Goal: Communication & Community: Ask a question

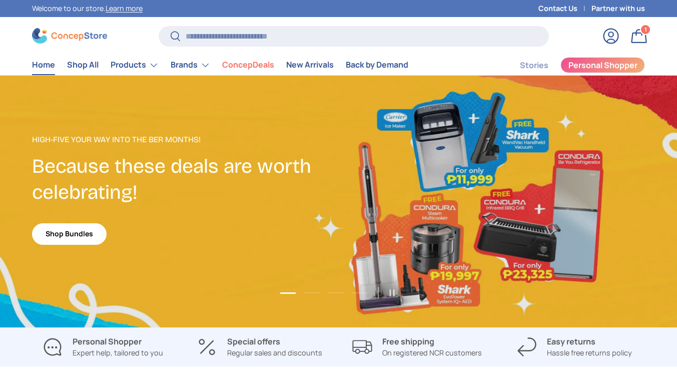
click at [609, 31] on link "Log in" at bounding box center [611, 36] width 22 height 22
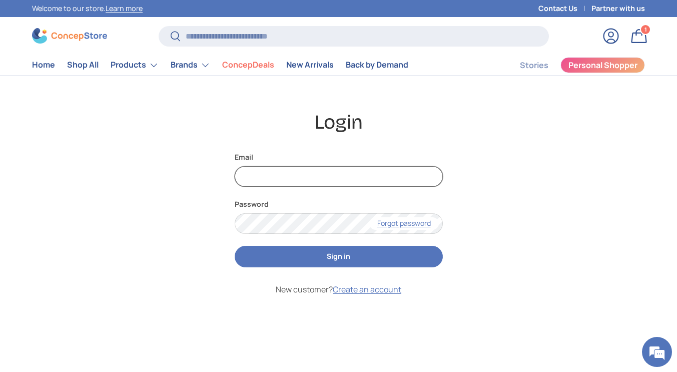
click at [378, 182] on input "Email" at bounding box center [339, 176] width 208 height 21
click at [656, 356] on em at bounding box center [656, 351] width 27 height 27
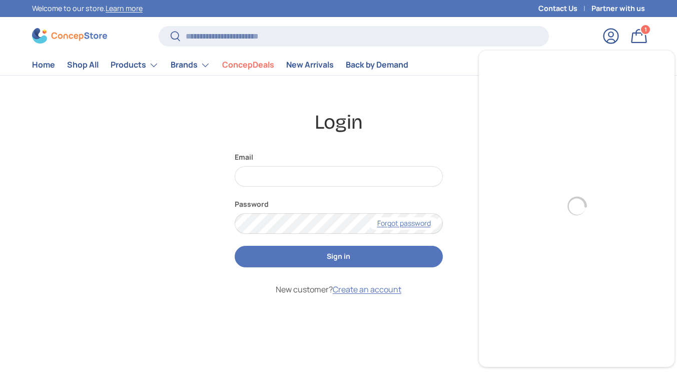
click at [67, 33] on img at bounding box center [69, 36] width 75 height 16
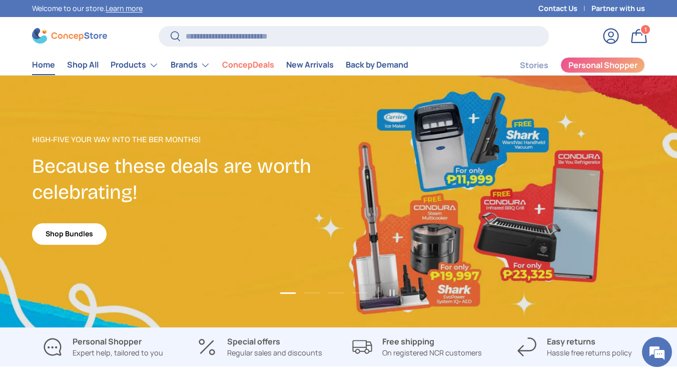
click at [637, 34] on link "Bag 1 1 item" at bounding box center [639, 36] width 22 height 22
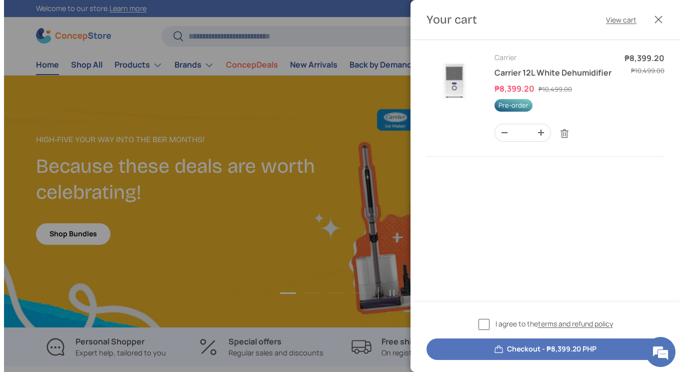
scroll to position [2559, 3976]
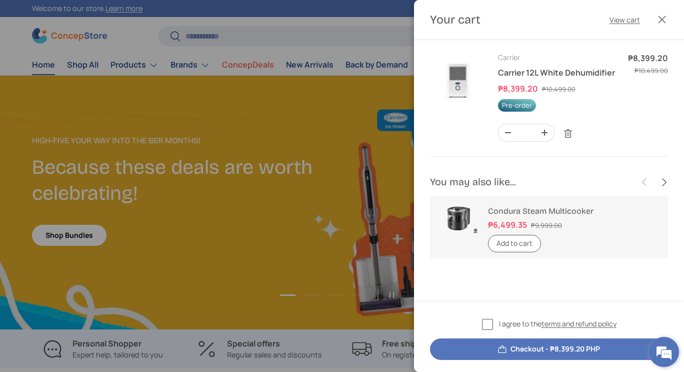
click at [664, 350] on em at bounding box center [664, 351] width 27 height 27
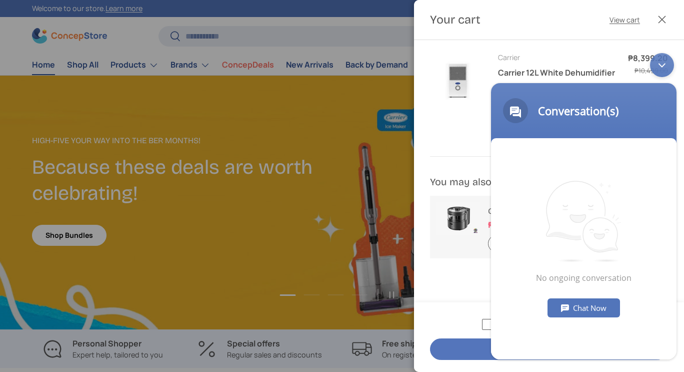
scroll to position [0, 0]
click at [488, 216] on link "Condura Steam Multicooker" at bounding box center [541, 211] width 106 height 10
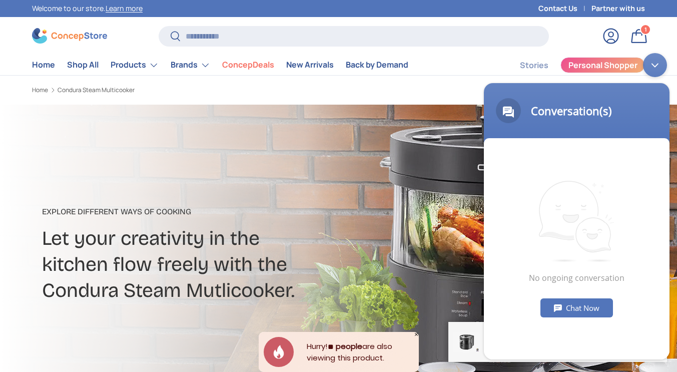
click at [578, 307] on div "Chat Now" at bounding box center [576, 307] width 73 height 19
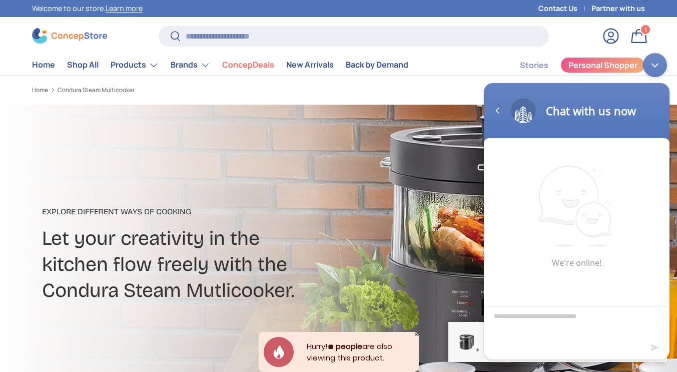
click at [619, 44] on link "Log in" at bounding box center [611, 36] width 22 height 22
click at [612, 41] on link "Log in" at bounding box center [611, 36] width 22 height 22
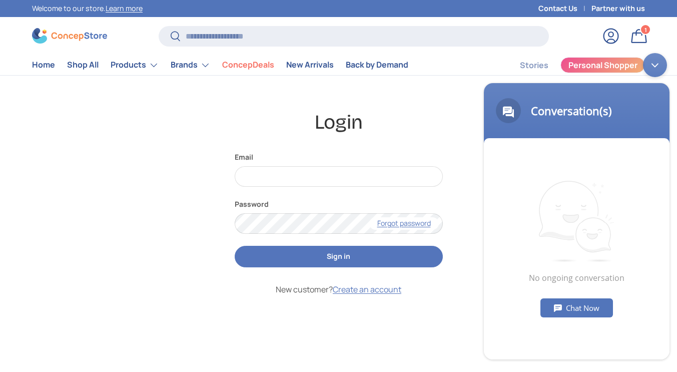
click at [572, 295] on div "No ongoing conversation Chat Now" at bounding box center [577, 248] width 186 height 221
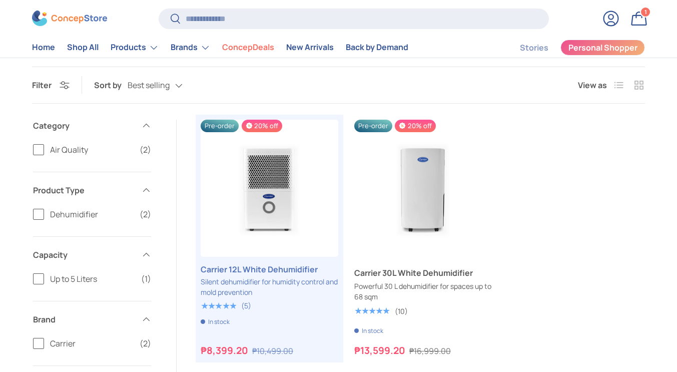
scroll to position [95, 0]
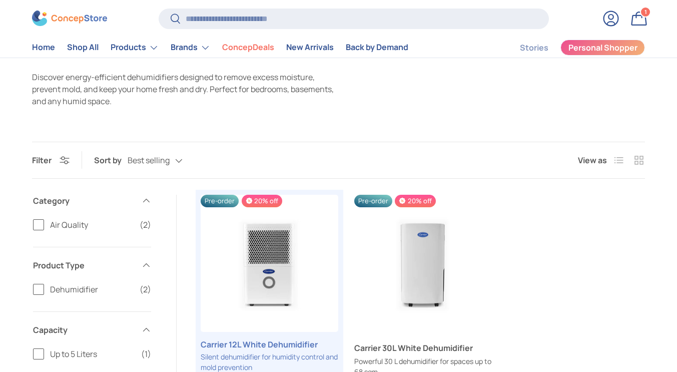
click at [616, 17] on link "Log in" at bounding box center [611, 19] width 22 height 22
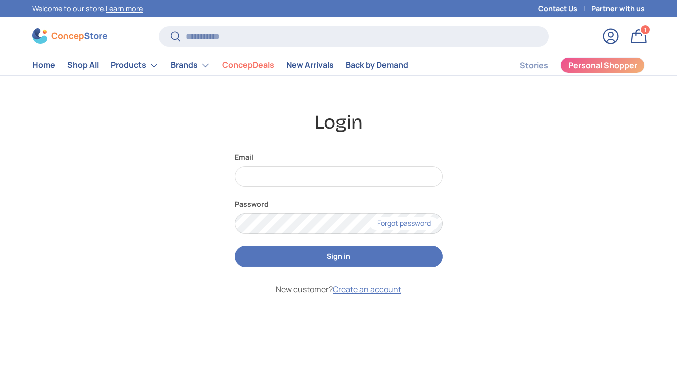
click at [566, 14] on div "Contact Us Partner with us" at bounding box center [589, 8] width 112 height 17
click at [565, 8] on link "Contact Us" at bounding box center [564, 8] width 53 height 11
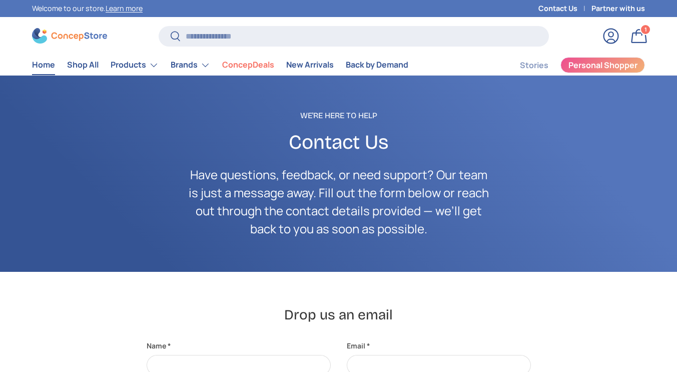
click at [46, 68] on link "Home" at bounding box center [43, 65] width 23 height 20
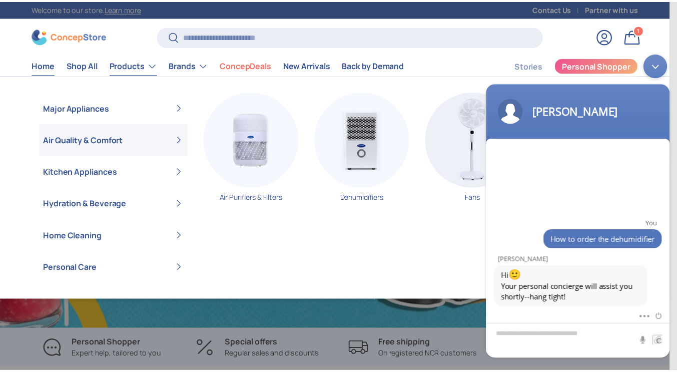
scroll to position [0, 677]
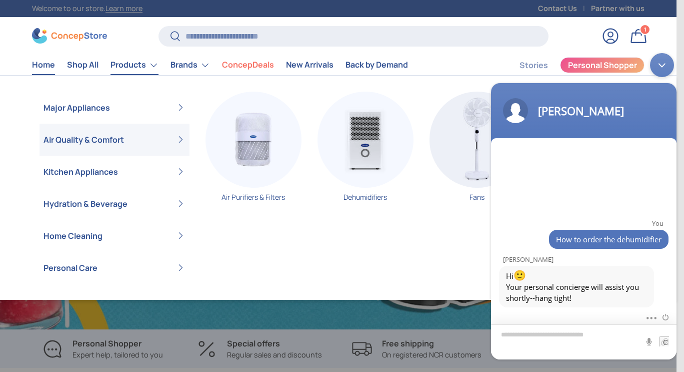
click at [563, 343] on textarea "Type your message and hit 'Enter'" at bounding box center [584, 341] width 186 height 35
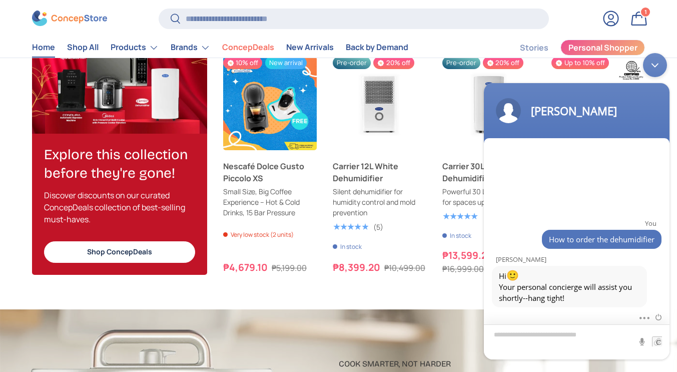
scroll to position [1200, 0]
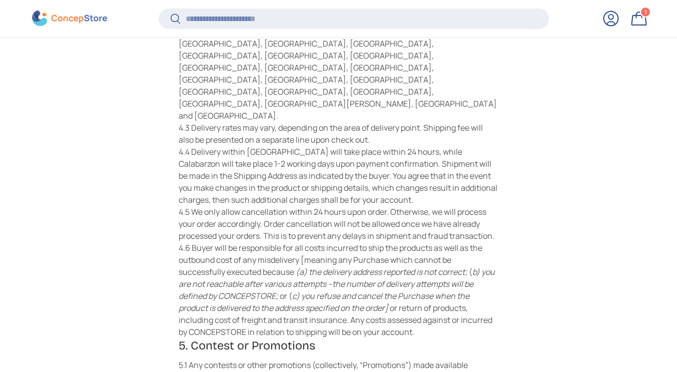
scroll to position [1108, 0]
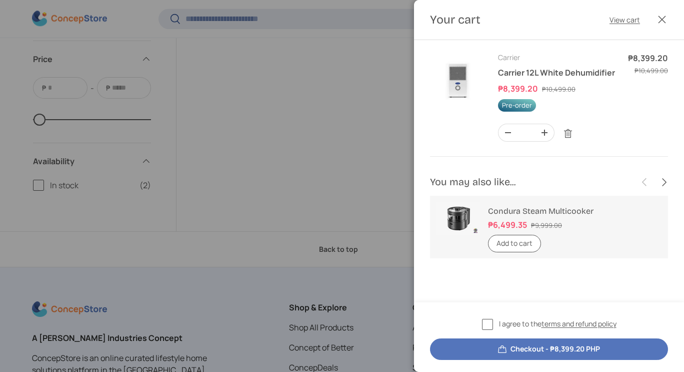
click at [330, 244] on div at bounding box center [342, 186] width 684 height 372
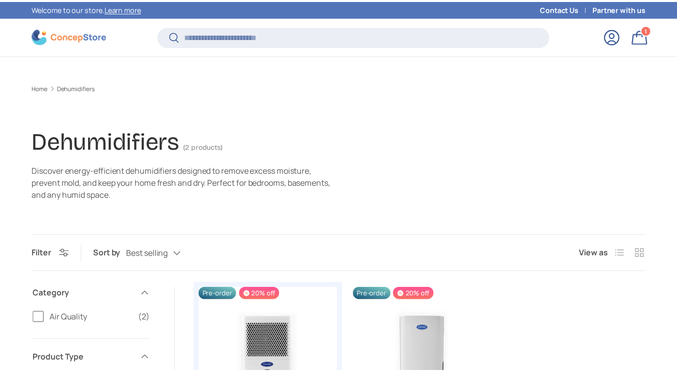
scroll to position [493, 0]
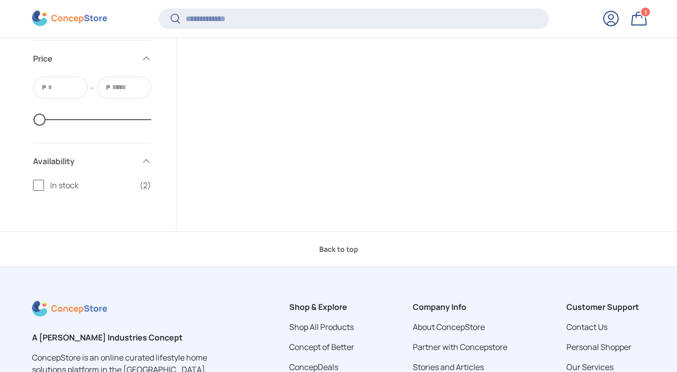
click at [85, 22] on img at bounding box center [69, 19] width 75 height 16
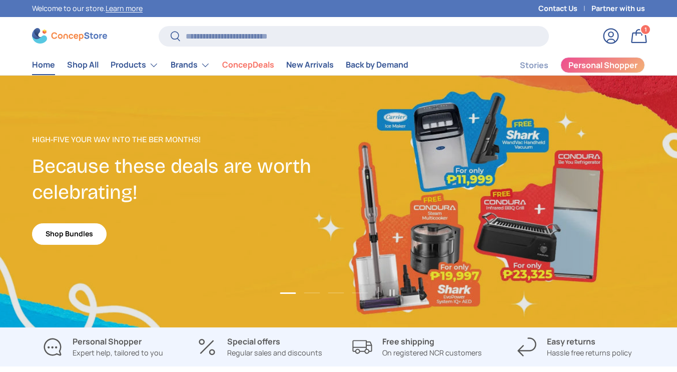
scroll to position [2559, 4010]
click at [612, 64] on span "Personal Shopper" at bounding box center [602, 65] width 69 height 8
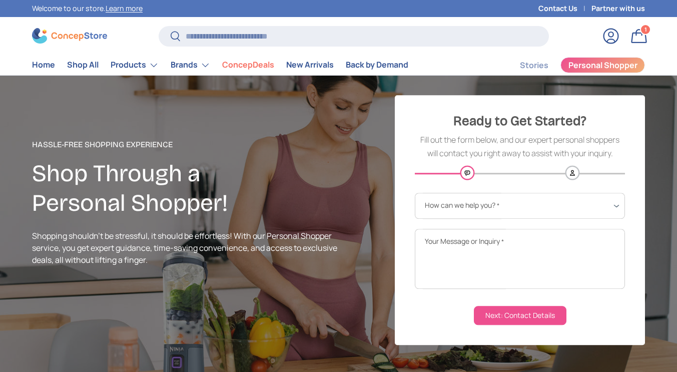
click at [608, 51] on header "Search Search Reset Log in Bag 1 1 item Menu Home Shop All Products Back Produc…" at bounding box center [338, 50] width 677 height 50
click at [613, 31] on link "Log in" at bounding box center [611, 36] width 22 height 22
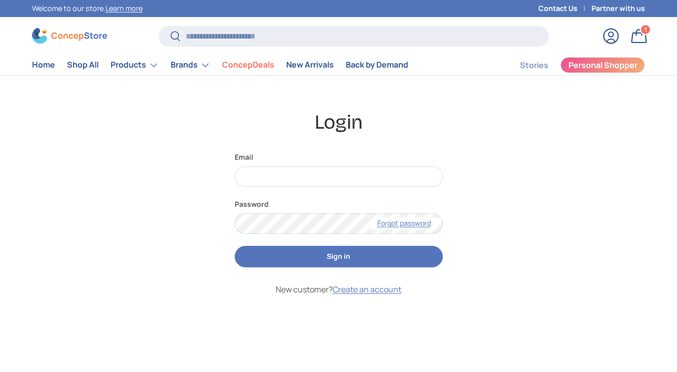
click at [191, 51] on div "Search Search Reset" at bounding box center [354, 40] width 390 height 28
click at [192, 64] on link "Brands" at bounding box center [191, 65] width 40 height 20
click at [568, 6] on link "Contact Us" at bounding box center [564, 8] width 53 height 11
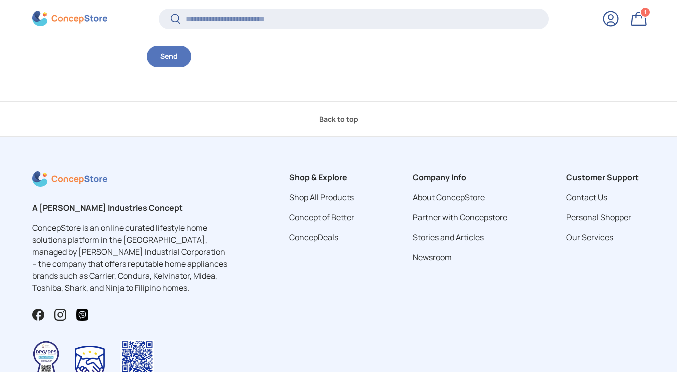
scroll to position [601, 0]
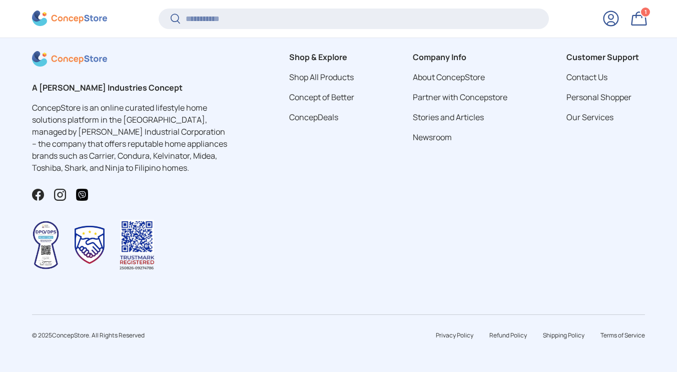
drag, startPoint x: 57, startPoint y: 5, endPoint x: 57, endPoint y: 12, distance: 6.5
click at [57, 5] on store-header "Search Search Reset Log in Bag 1 1 item Menu Home Shop All Products Back Produc…" at bounding box center [338, 18] width 677 height 39
click at [57, 13] on img at bounding box center [69, 19] width 75 height 16
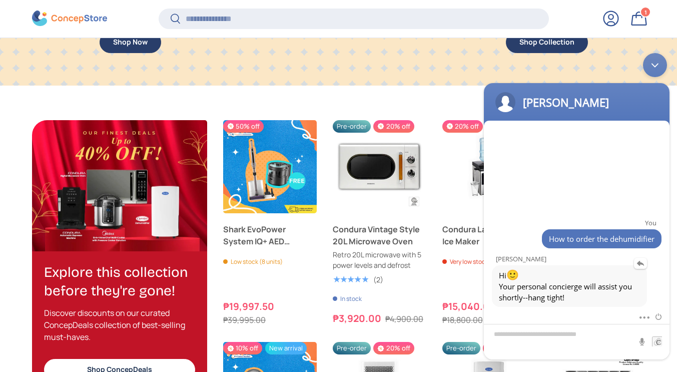
scroll to position [1008, 0]
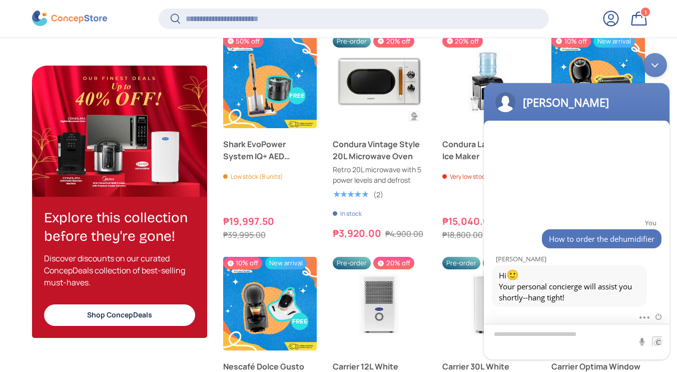
click at [567, 342] on textarea "Type your message and hit 'Enter'" at bounding box center [577, 342] width 186 height 36
click at [93, 316] on link "Shop ConcepDeals" at bounding box center [119, 316] width 151 height 22
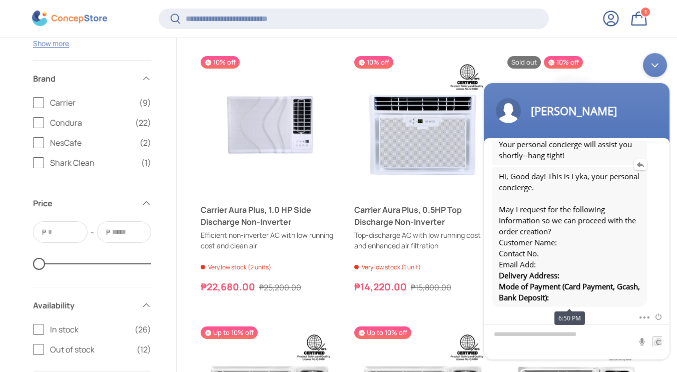
scroll to position [61, 0]
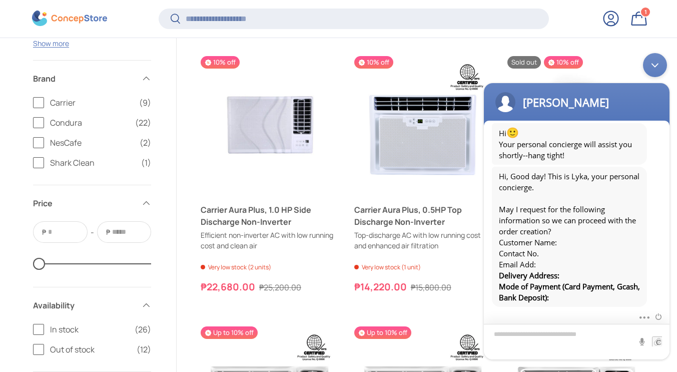
click at [524, 338] on textarea "Type your message and hit 'Enter'" at bounding box center [577, 342] width 186 height 36
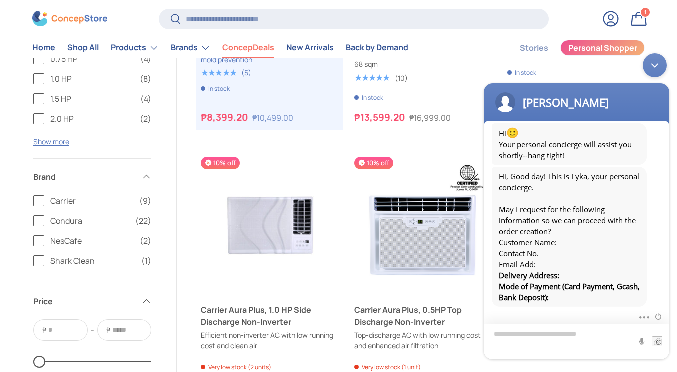
click at [536, 339] on textarea "Type your message and hit 'Enter'" at bounding box center [577, 342] width 186 height 36
type textarea "**********"
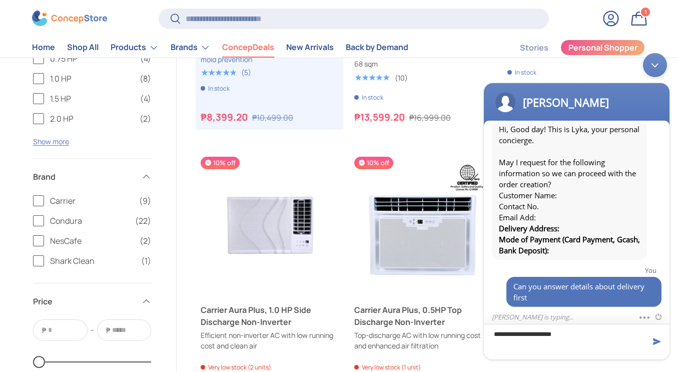
type textarea "**********"
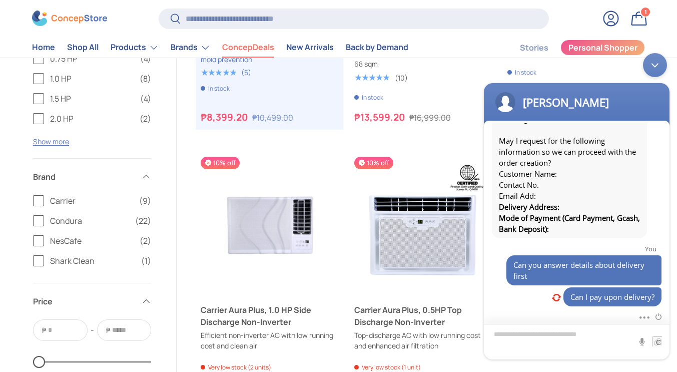
scroll to position [176, 0]
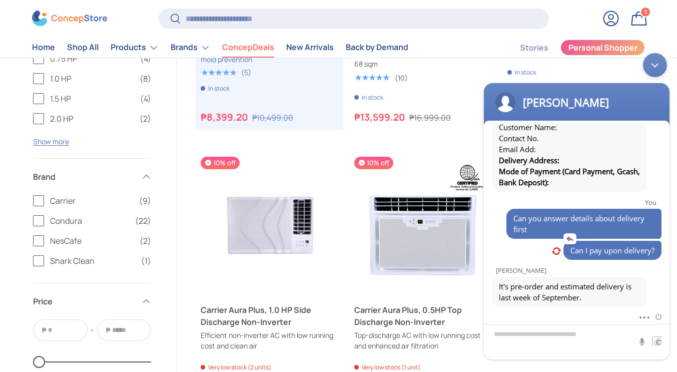
click at [555, 252] on em at bounding box center [556, 250] width 9 height 7
click at [554, 250] on em at bounding box center [556, 250] width 9 height 7
click at [537, 329] on textarea "Type your message and hit 'Enter'" at bounding box center [577, 342] width 186 height 36
type textarea "**********"
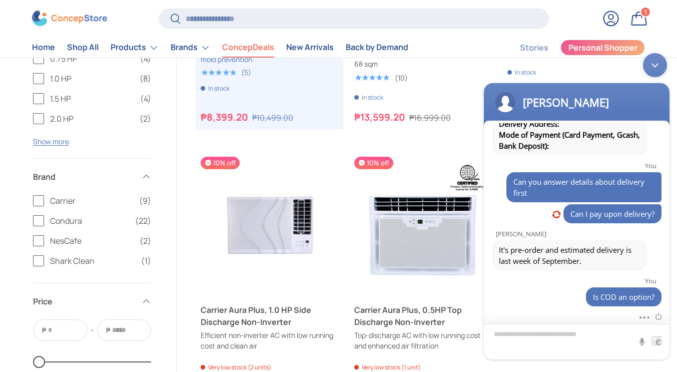
scroll to position [303, 0]
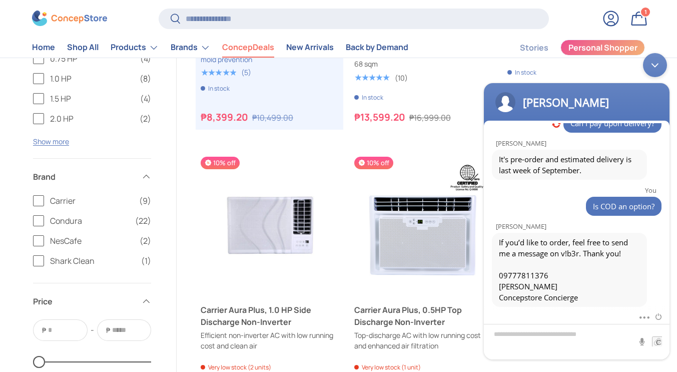
click at [648, 24] on link "Bag 1 1 item" at bounding box center [639, 19] width 22 height 22
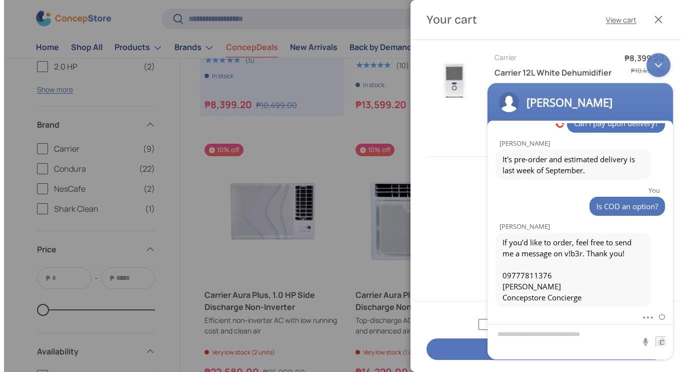
scroll to position [0, 0]
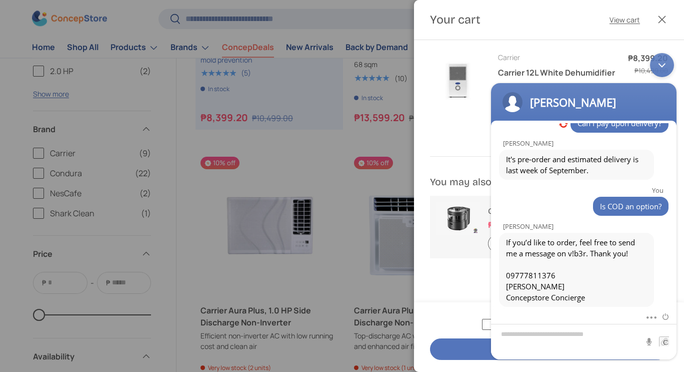
click at [659, 62] on div "Minimize live chat window" at bounding box center [662, 65] width 24 height 24
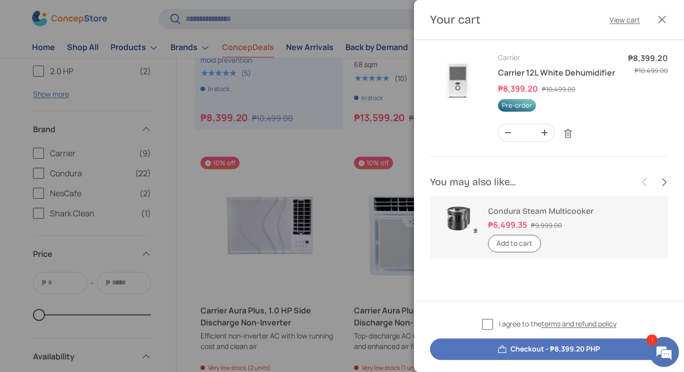
scroll to position [325, 0]
drag, startPoint x: 662, startPoint y: 355, endPoint x: 176, endPoint y: 66, distance: 565.6
click at [662, 355] on em at bounding box center [664, 351] width 27 height 27
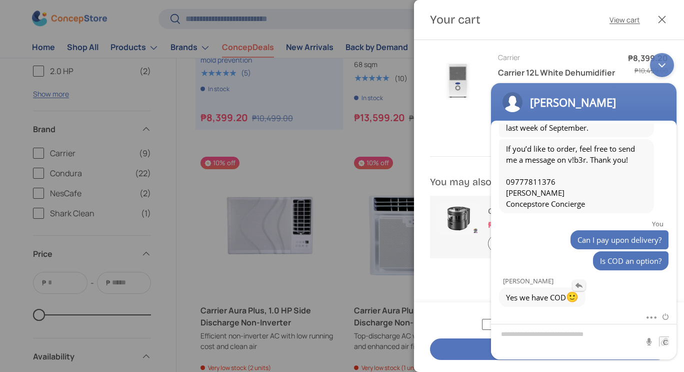
click at [581, 284] on em at bounding box center [579, 285] width 13 height 11
click at [671, 296] on div "Lyka De Quiros 6:55 PM Yes we have COD 🙂" at bounding box center [584, 305] width 186 height 35
click at [667, 296] on em at bounding box center [665, 298] width 10 height 5
click at [577, 332] on textarea "Type your message and hit 'Enter'" at bounding box center [584, 342] width 186 height 36
type textarea "**********"
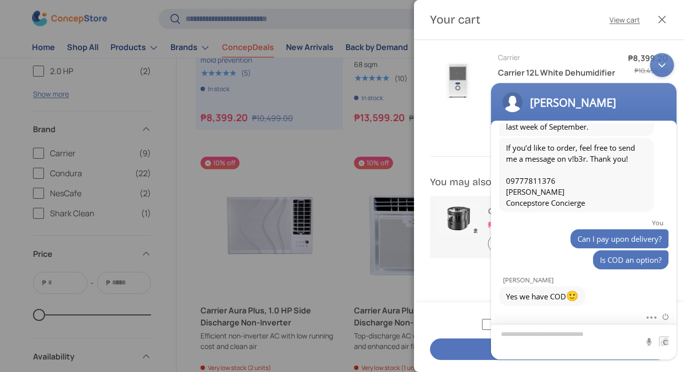
scroll to position [361, 0]
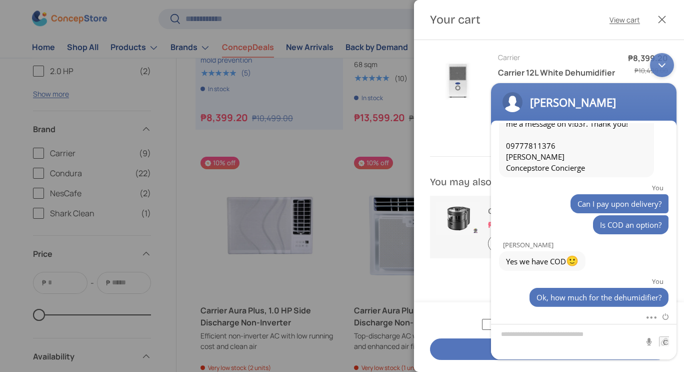
click at [661, 64] on div "Minimize live chat window" at bounding box center [662, 65] width 24 height 24
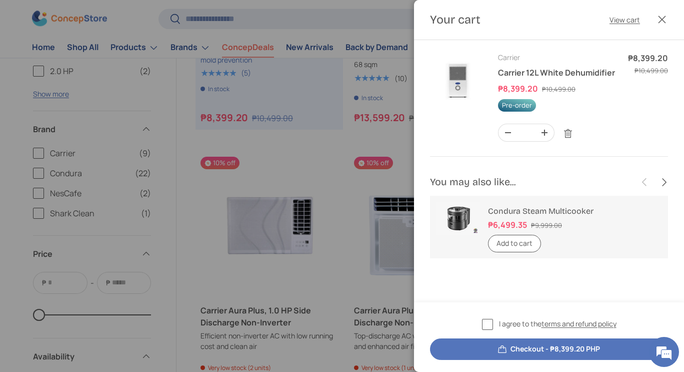
click at [461, 75] on img "Your cart" at bounding box center [458, 80] width 56 height 56
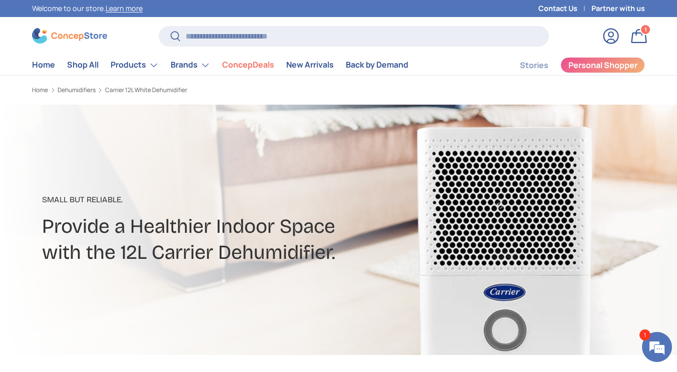
scroll to position [394, 0]
click at [646, 353] on em at bounding box center [656, 346] width 27 height 27
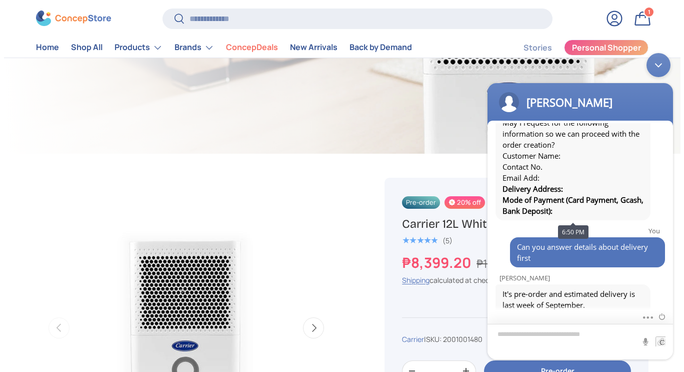
scroll to position [300, 0]
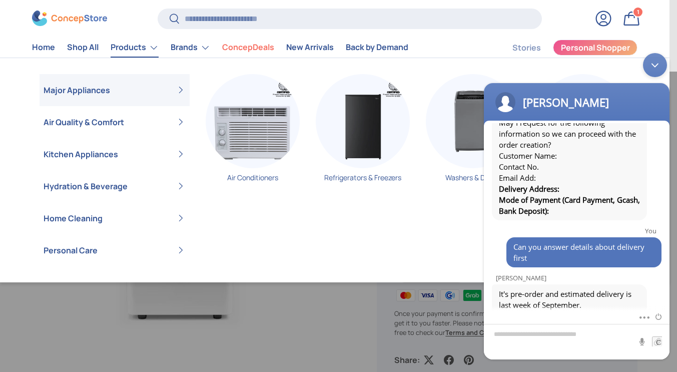
click at [126, 44] on link "Products" at bounding box center [135, 48] width 48 height 20
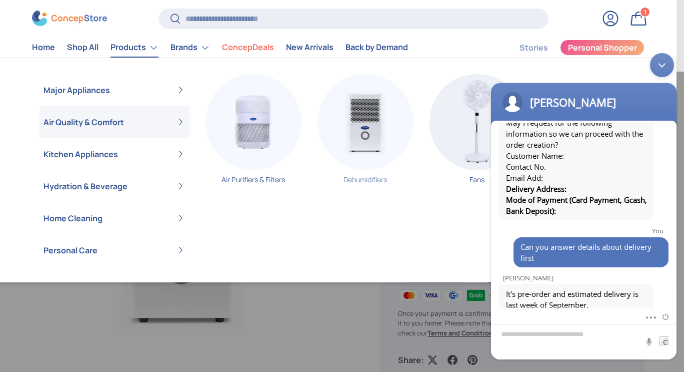
click at [356, 135] on img "Primary" at bounding box center [366, 122] width 96 height 96
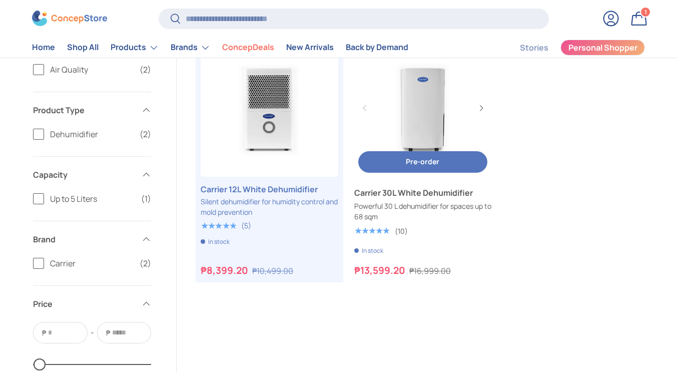
scroll to position [250, 0]
